Goal: Task Accomplishment & Management: Use online tool/utility

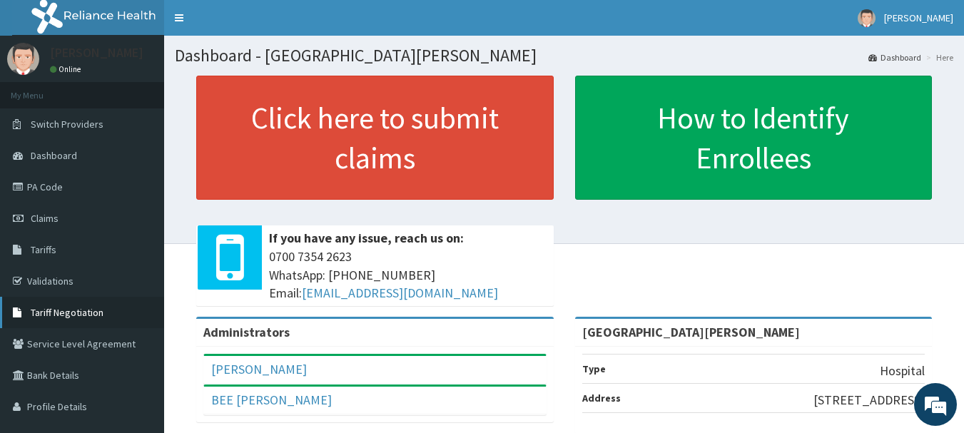
click at [93, 312] on span "Tariff Negotiation" at bounding box center [67, 312] width 73 height 13
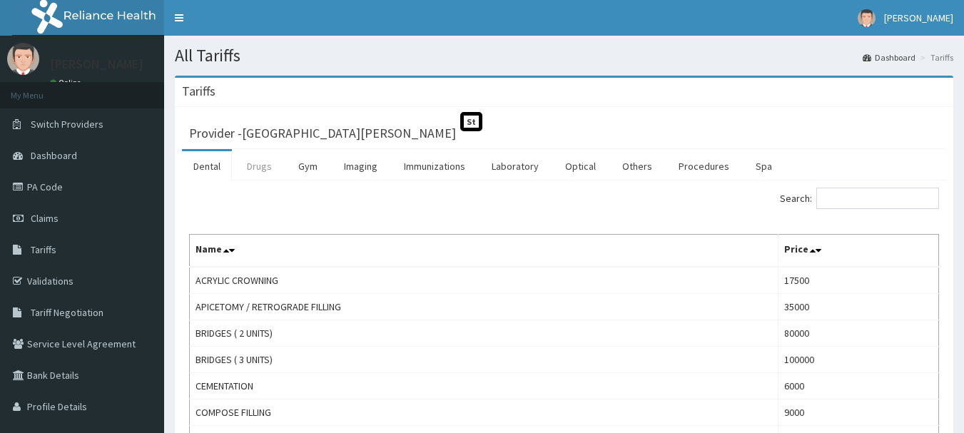
click at [269, 172] on link "Drugs" at bounding box center [259, 166] width 48 height 30
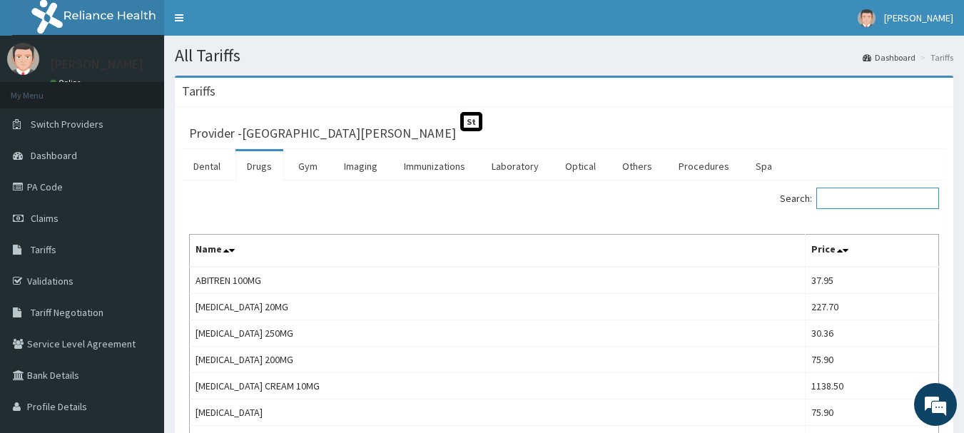
click at [872, 198] on input "Search:" at bounding box center [877, 198] width 123 height 21
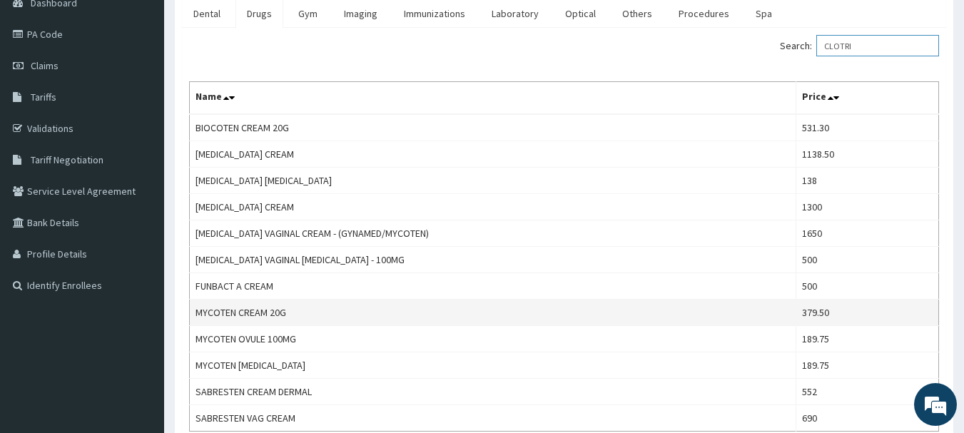
scroll to position [71, 0]
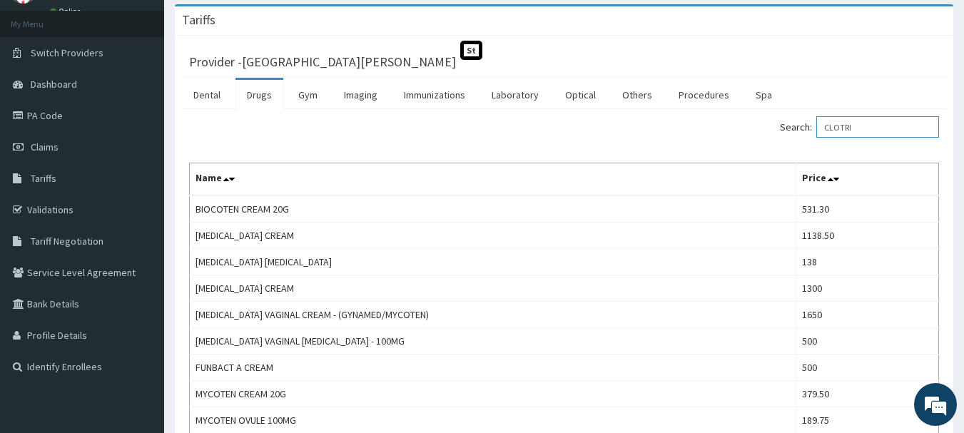
click at [894, 131] on input "CLOTRI" at bounding box center [877, 126] width 123 height 21
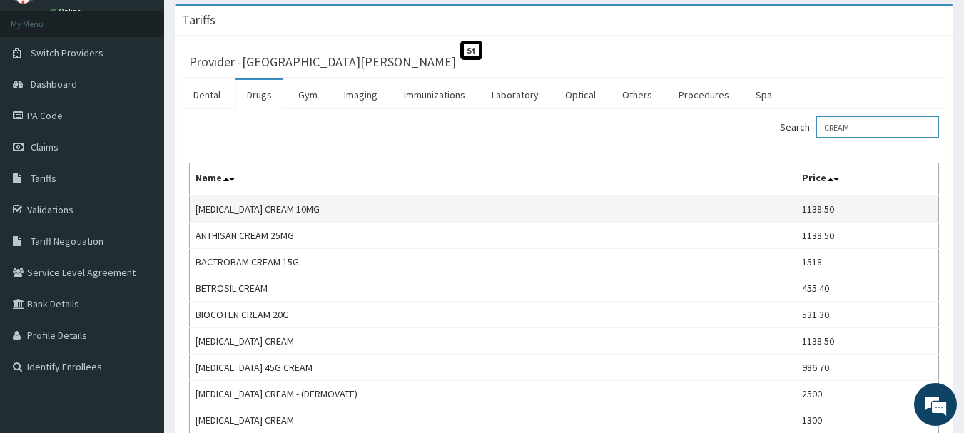
scroll to position [0, 0]
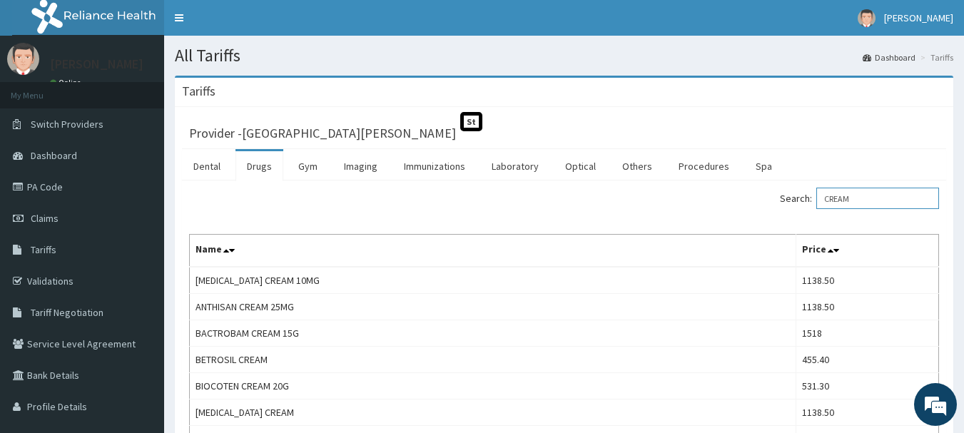
click at [864, 191] on input "CREAM" at bounding box center [877, 198] width 123 height 21
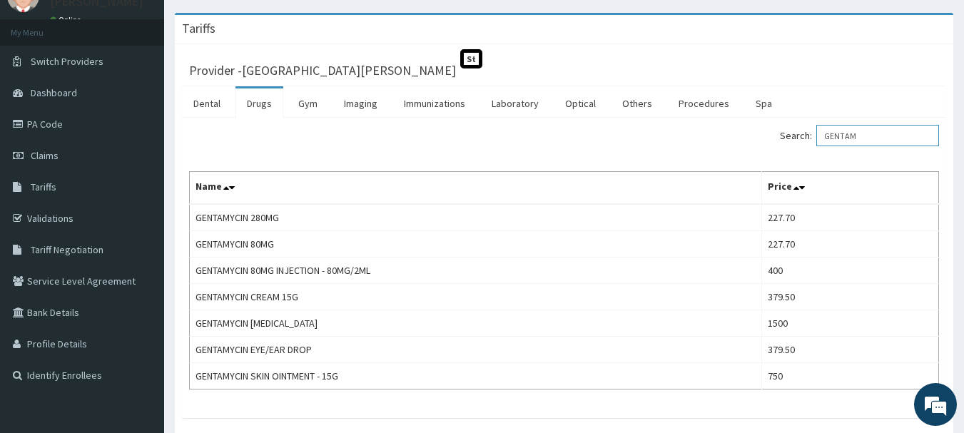
scroll to position [143, 0]
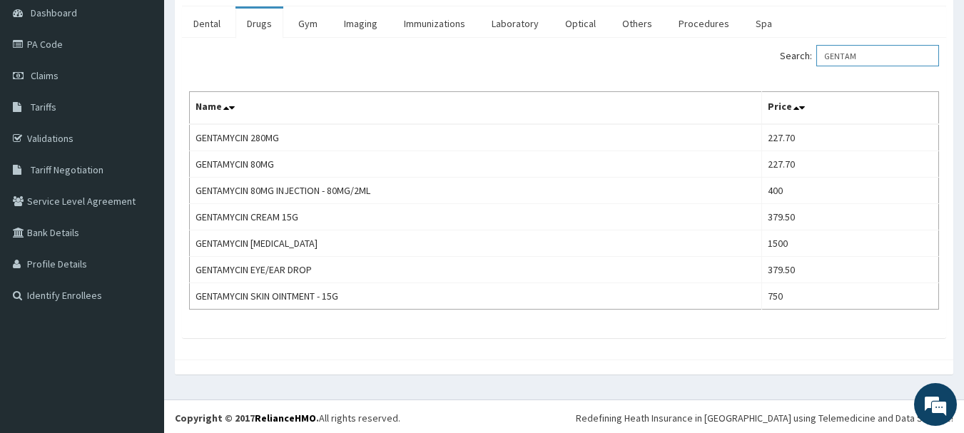
click at [846, 55] on input "GENTAM" at bounding box center [877, 55] width 123 height 21
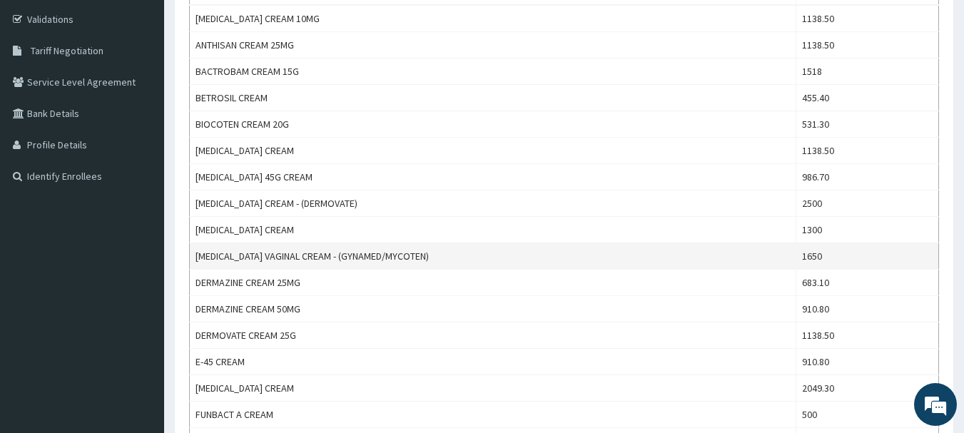
scroll to position [285, 0]
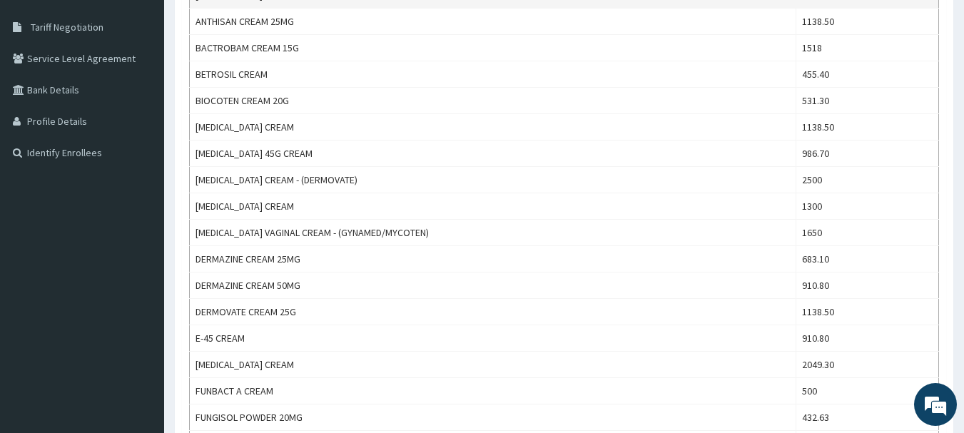
type input "CREAM"
